Goal: Task Accomplishment & Management: Manage account settings

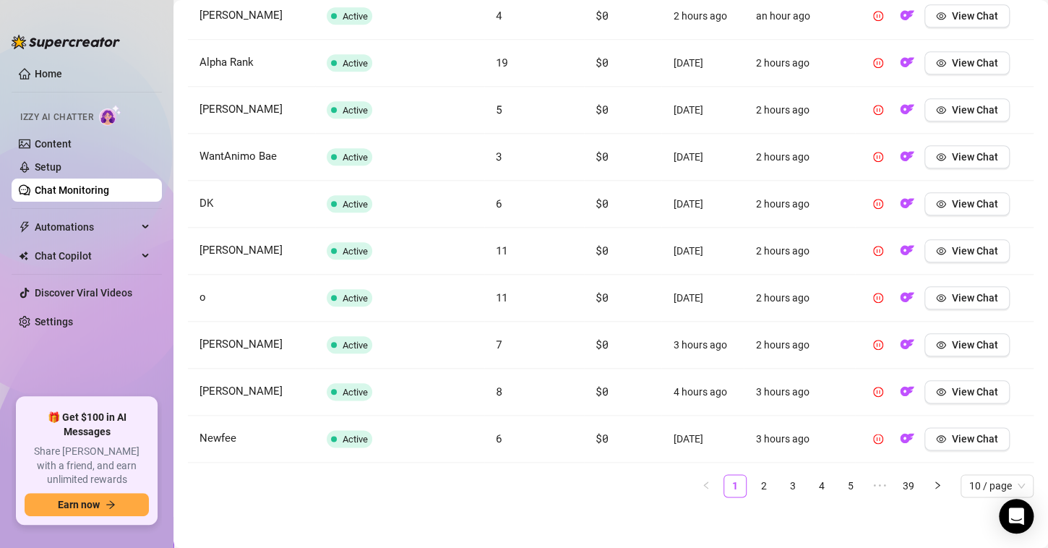
scroll to position [586, 0]
click at [61, 173] on link "Setup" at bounding box center [48, 167] width 27 height 12
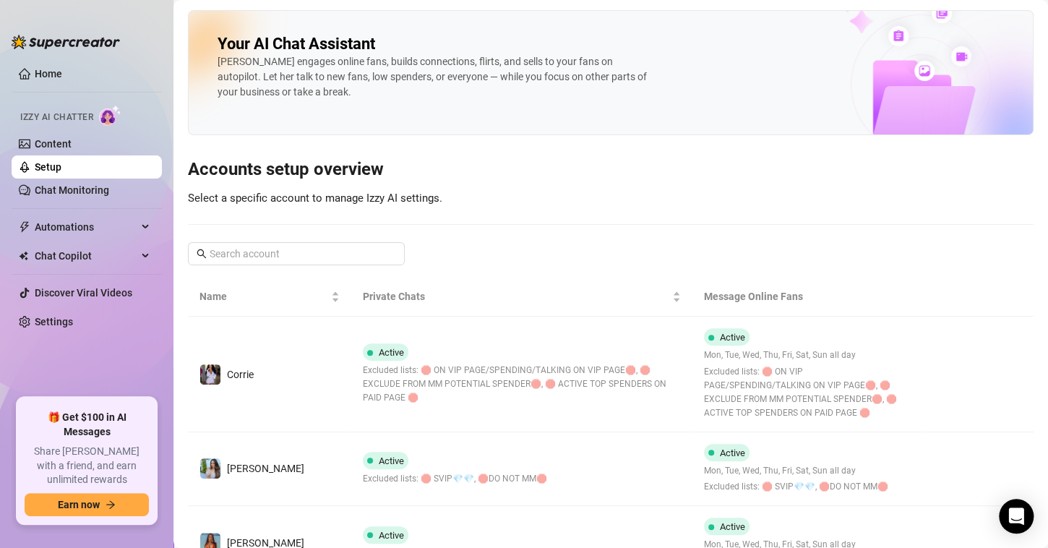
scroll to position [74, 0]
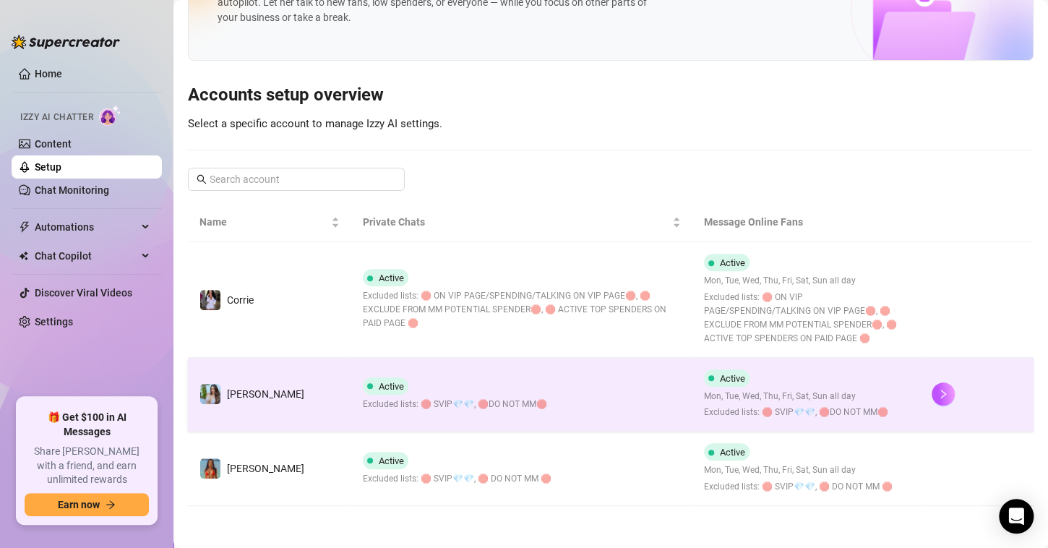
click at [920, 398] on td at bounding box center [977, 395] width 114 height 74
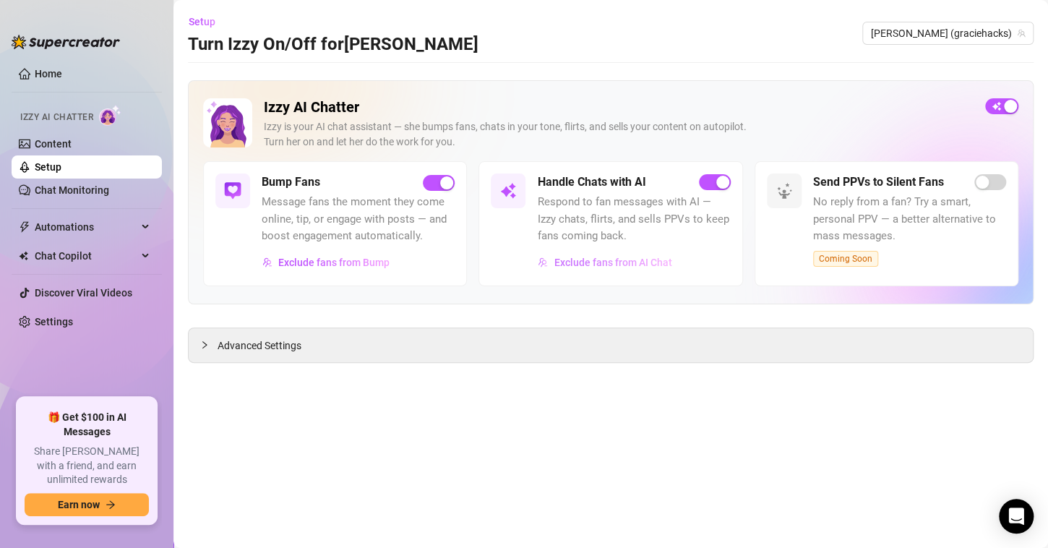
click at [656, 260] on span "Exclude fans from AI Chat" at bounding box center [613, 263] width 118 height 12
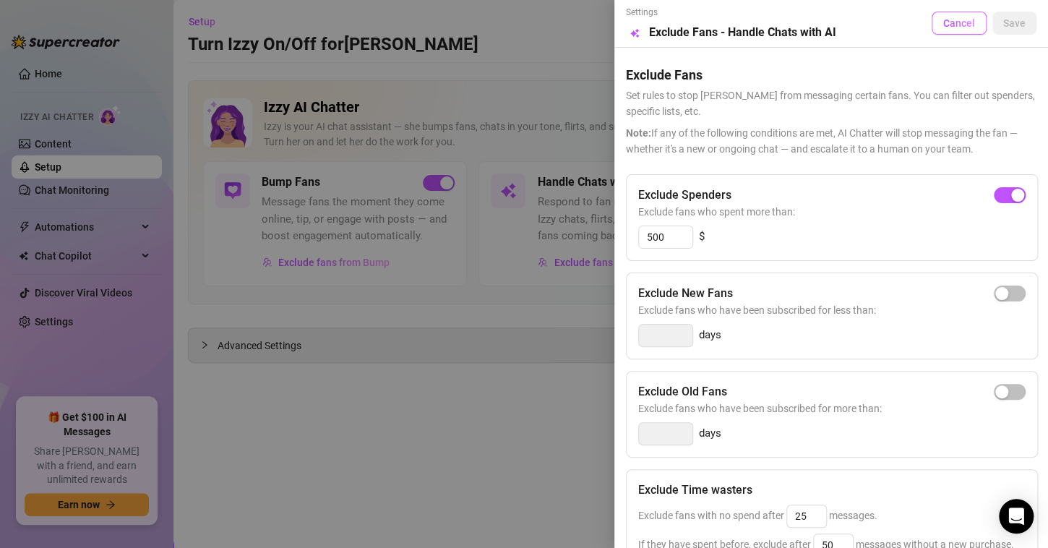
click at [943, 23] on span "Cancel" at bounding box center [959, 23] width 32 height 12
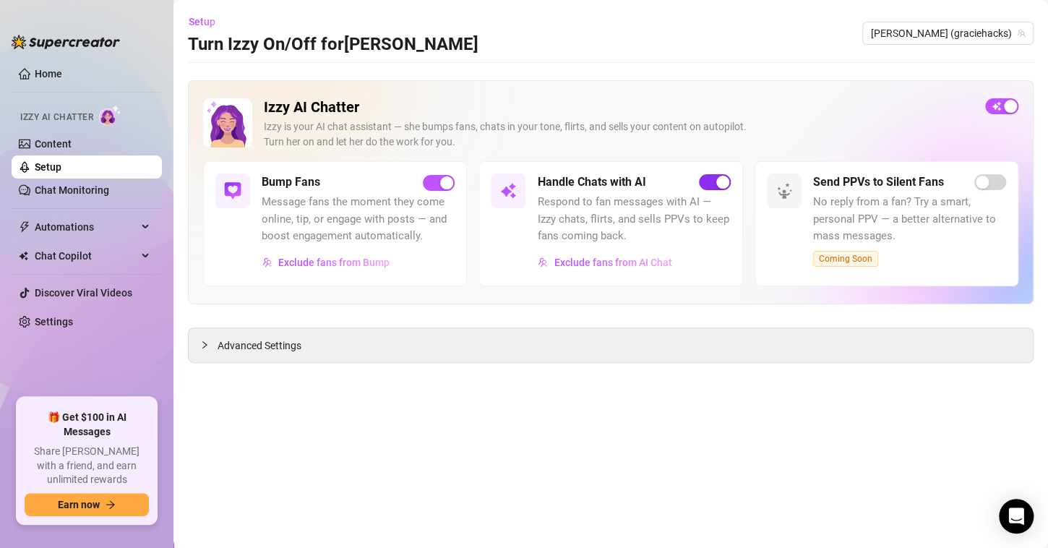
click at [723, 181] on div "button" at bounding box center [722, 182] width 13 height 13
click at [439, 181] on button "button" at bounding box center [439, 183] width 32 height 16
click at [74, 185] on link "Chat Monitoring" at bounding box center [72, 190] width 74 height 12
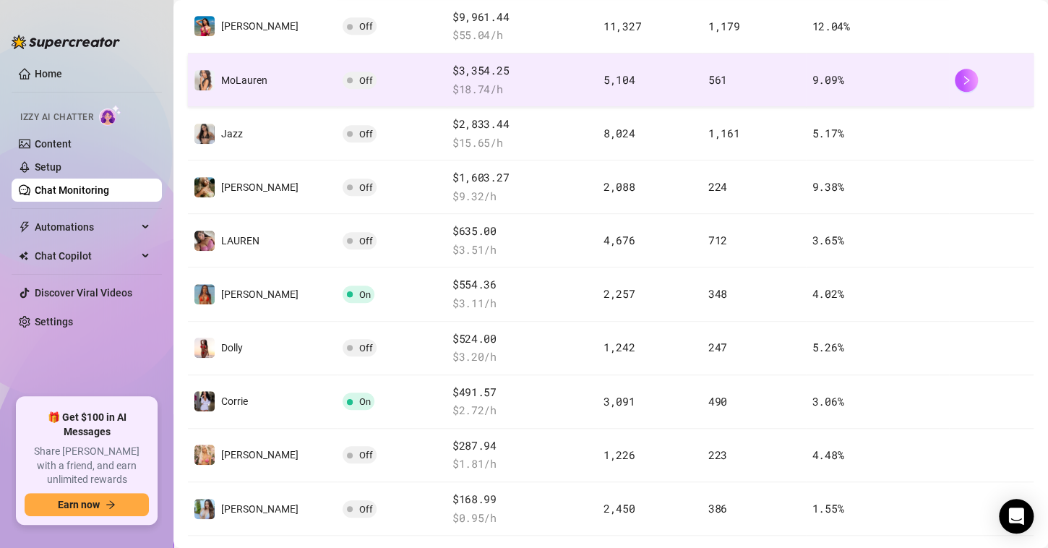
scroll to position [321, 0]
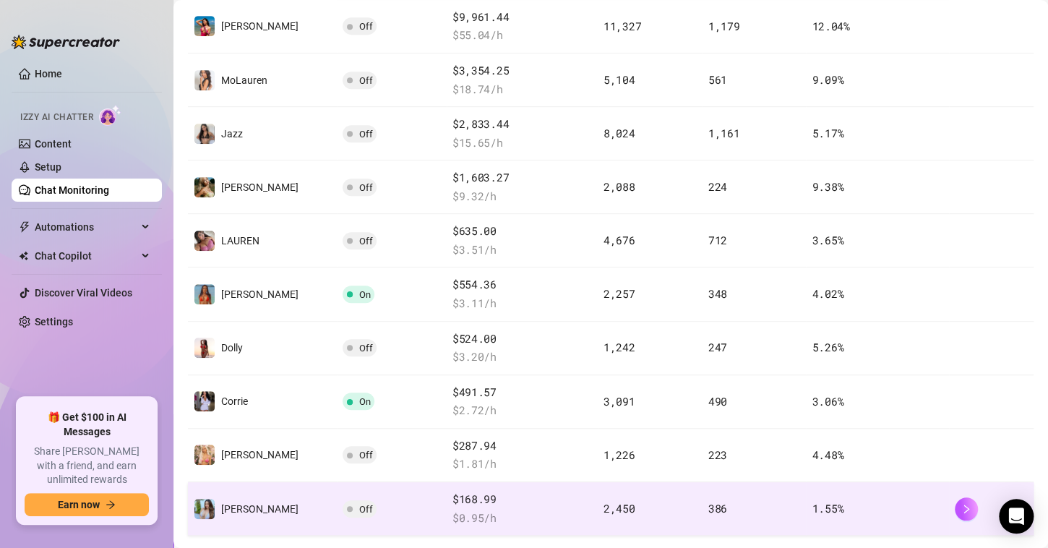
click at [824, 506] on span "1.55 %" at bounding box center [828, 508] width 32 height 14
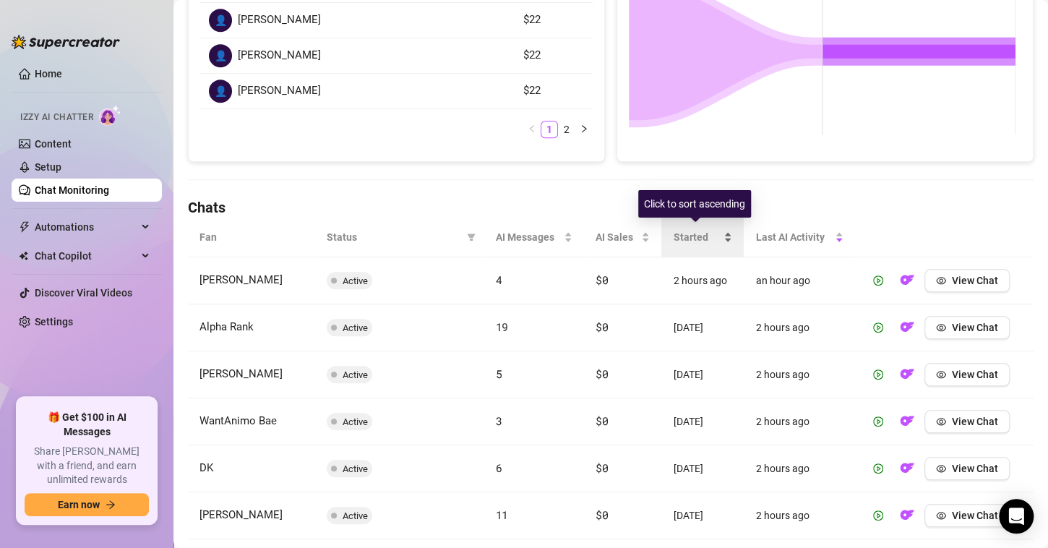
click at [719, 239] on div "Started" at bounding box center [702, 237] width 59 height 16
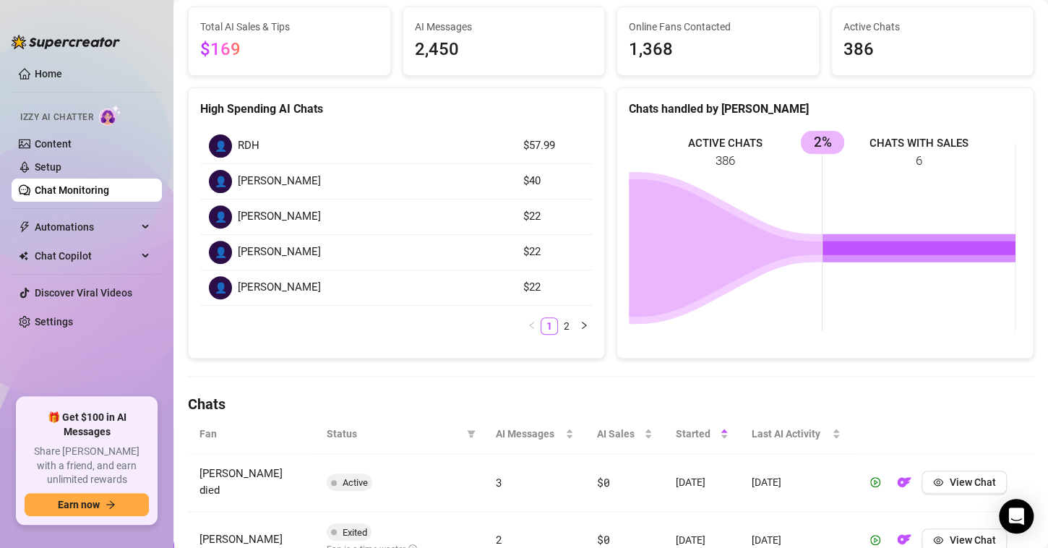
scroll to position [127, 0]
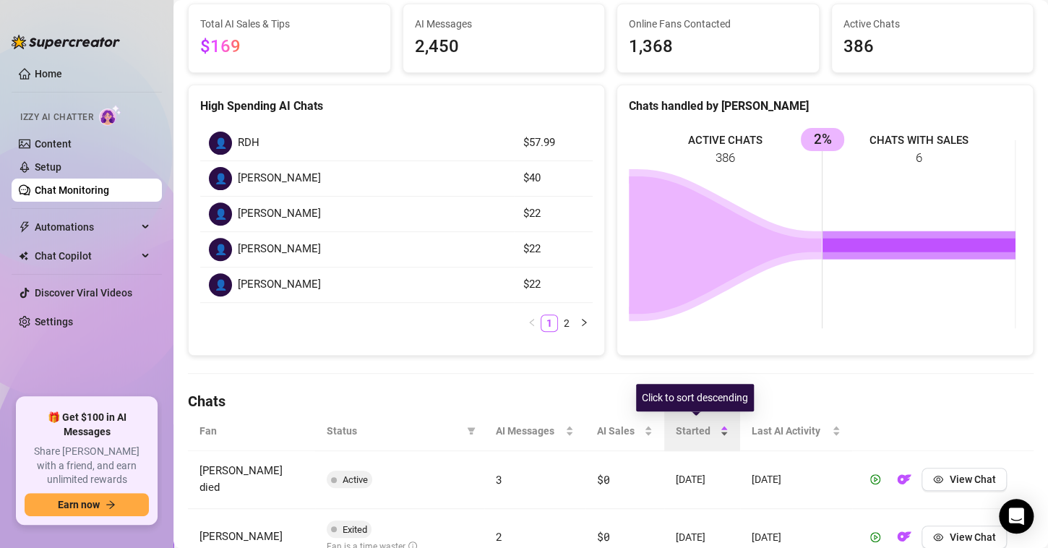
click at [722, 431] on div "Started" at bounding box center [702, 431] width 53 height 16
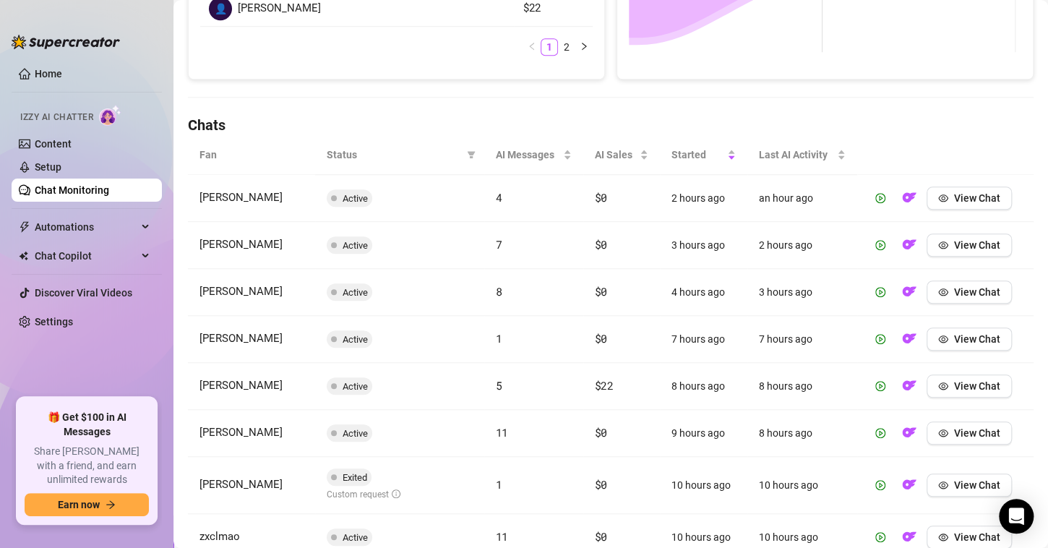
scroll to position [405, 0]
